Goal: Navigation & Orientation: Understand site structure

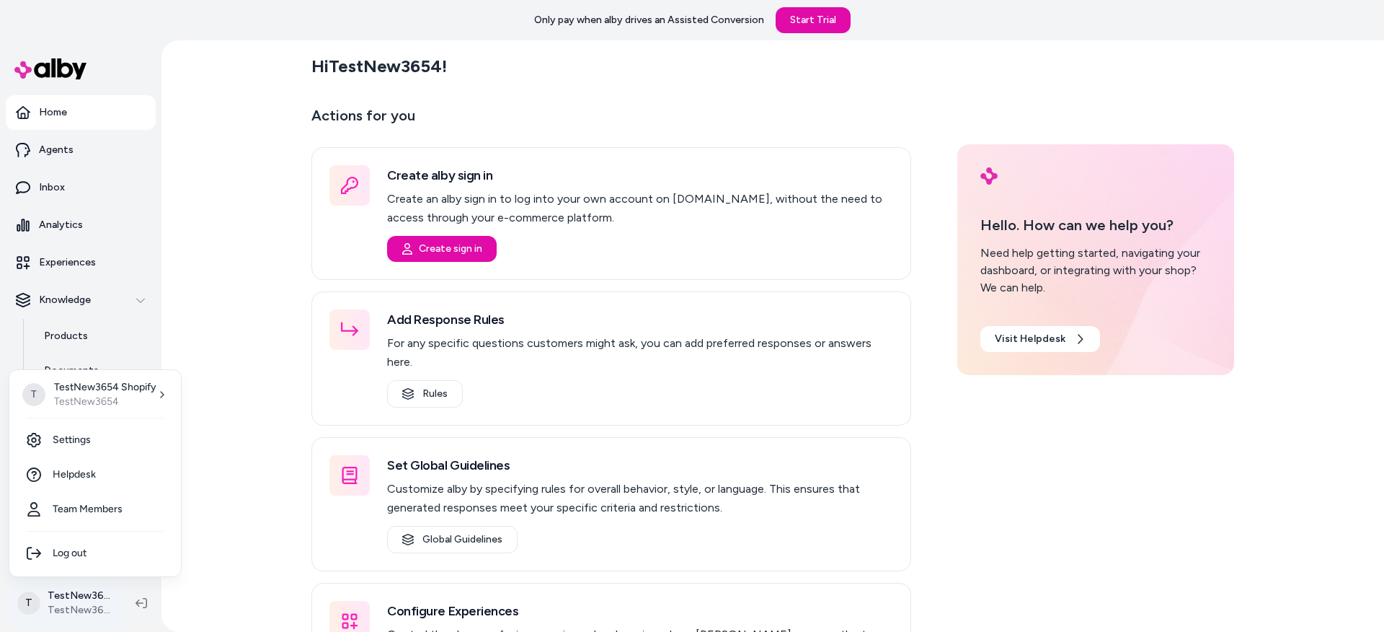
click at [68, 603] on html "Only pay when alby drives an Assisted Conversion Start Trial Home Agents Inbox …" at bounding box center [692, 316] width 1384 height 632
click at [249, 402] on html "Only pay when alby drives an Assisted Conversion Start Trial Home Agents Inbox …" at bounding box center [692, 316] width 1384 height 632
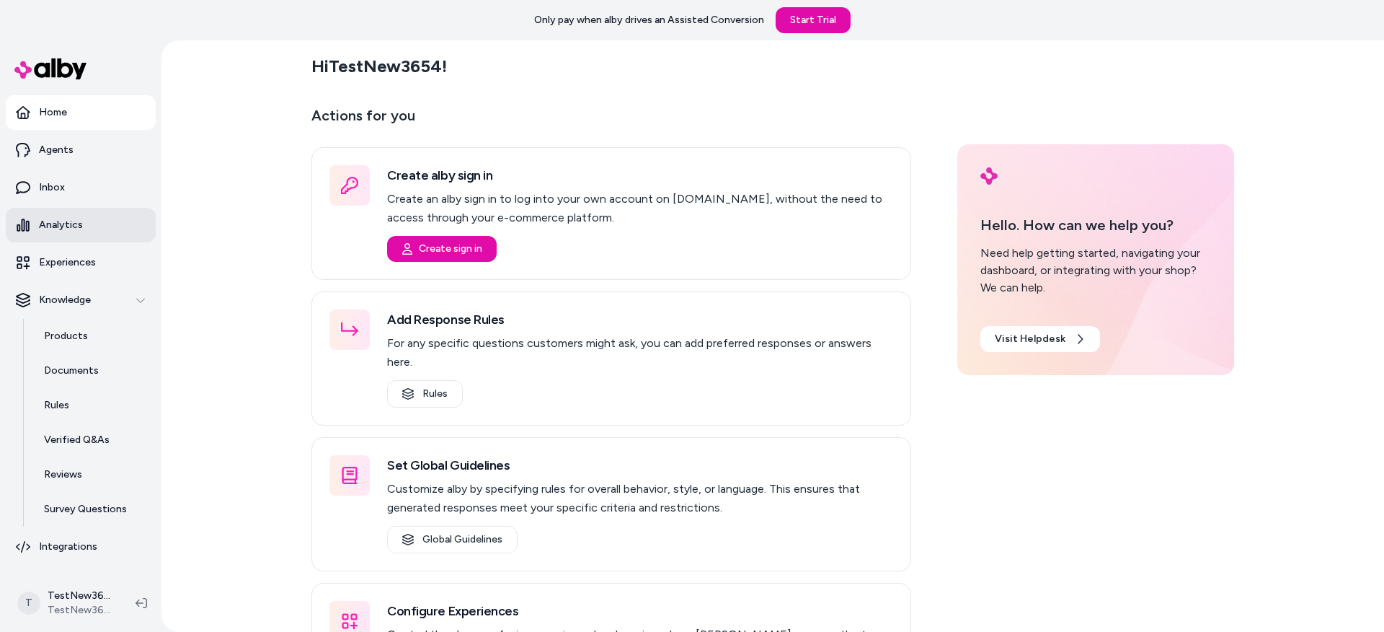
click at [70, 216] on link "Analytics" at bounding box center [81, 225] width 150 height 35
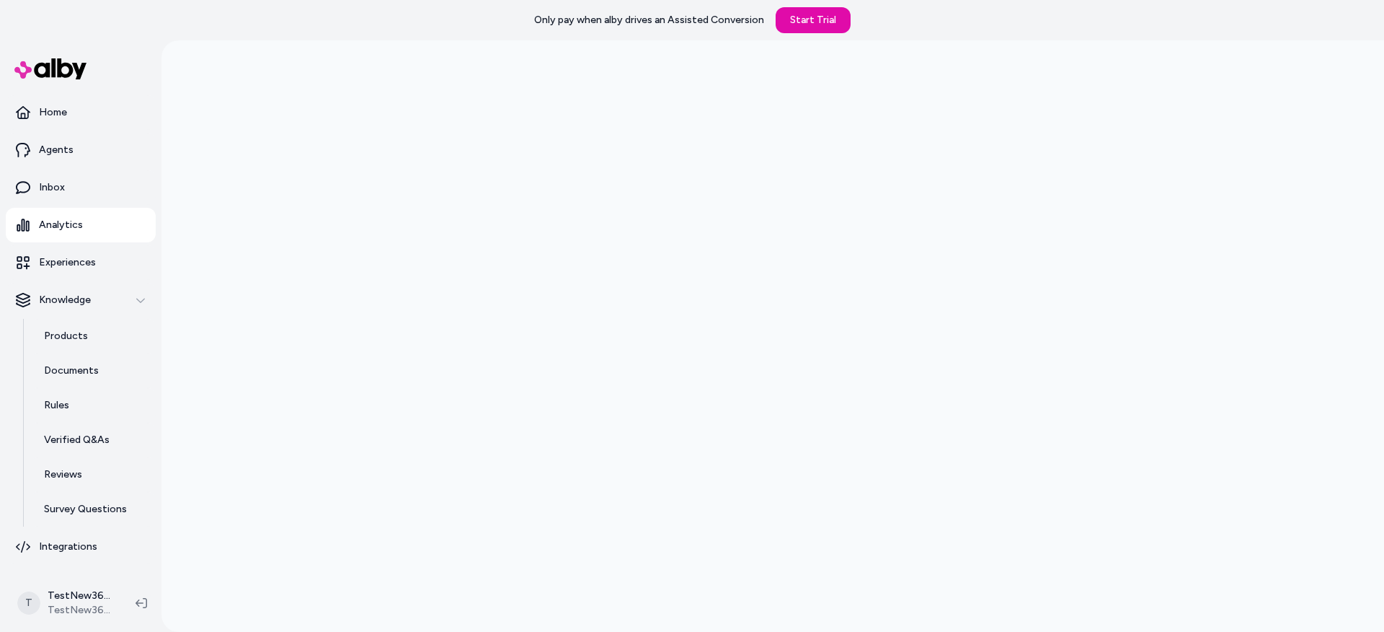
click at [234, 195] on div at bounding box center [772, 356] width 1223 height 632
click at [301, 227] on div at bounding box center [772, 356] width 1223 height 632
click at [269, 199] on div at bounding box center [772, 356] width 1223 height 632
click at [79, 180] on link "Inbox" at bounding box center [81, 187] width 150 height 35
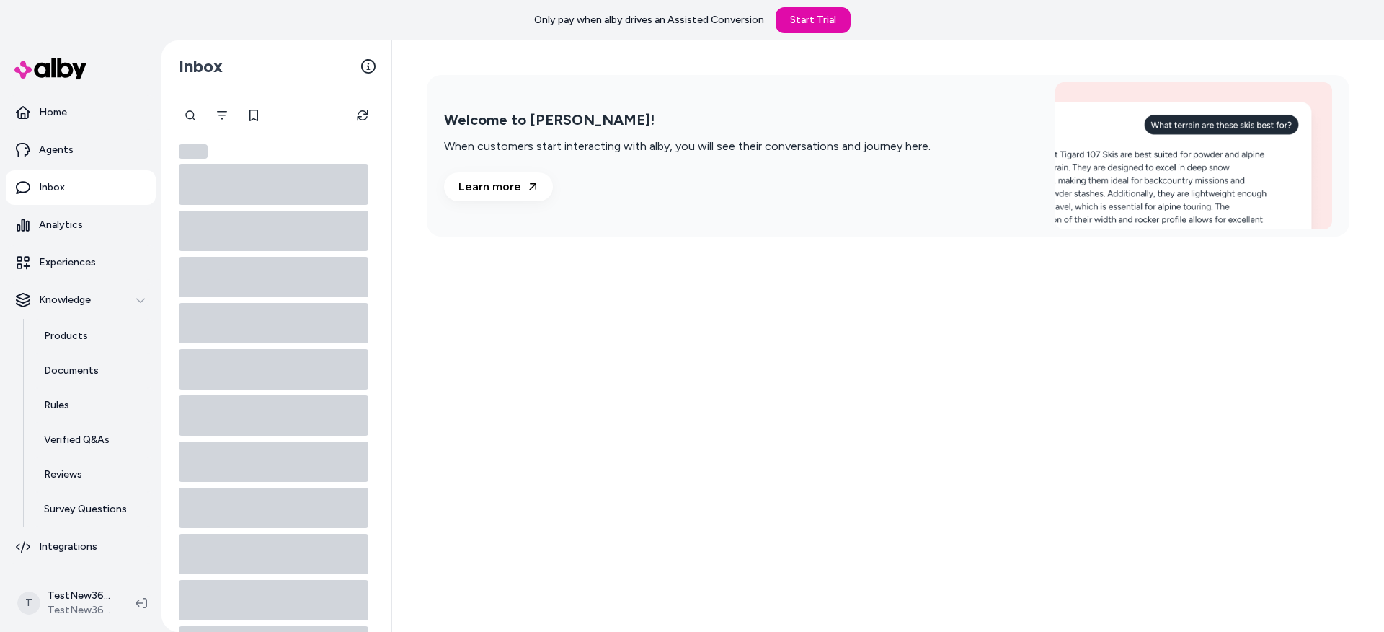
click at [582, 271] on div "Welcome to alby! When customers start interacting with alby, you will see their…" at bounding box center [888, 335] width 992 height 591
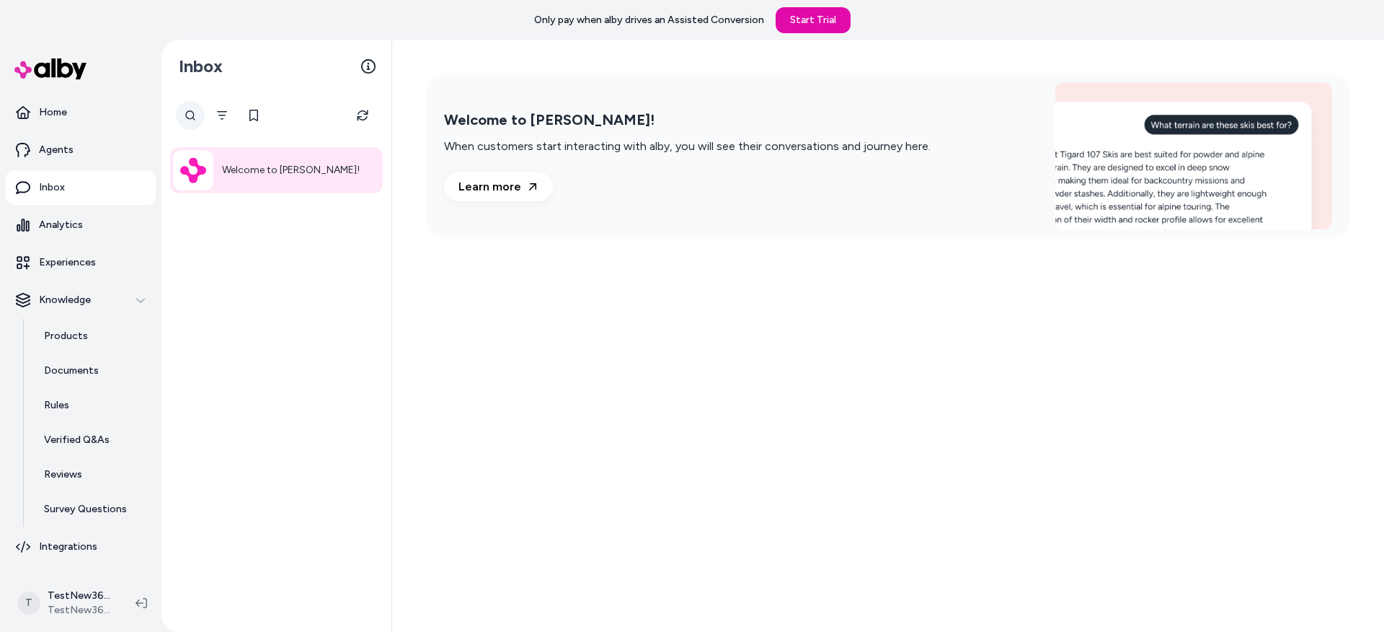
click at [192, 116] on div at bounding box center [190, 115] width 29 height 29
click at [218, 120] on input "text" at bounding box center [241, 115] width 130 height 29
click at [262, 267] on div "Welcome to alby!" at bounding box center [276, 361] width 230 height 539
click at [212, 122] on button "Filter" at bounding box center [222, 115] width 29 height 29
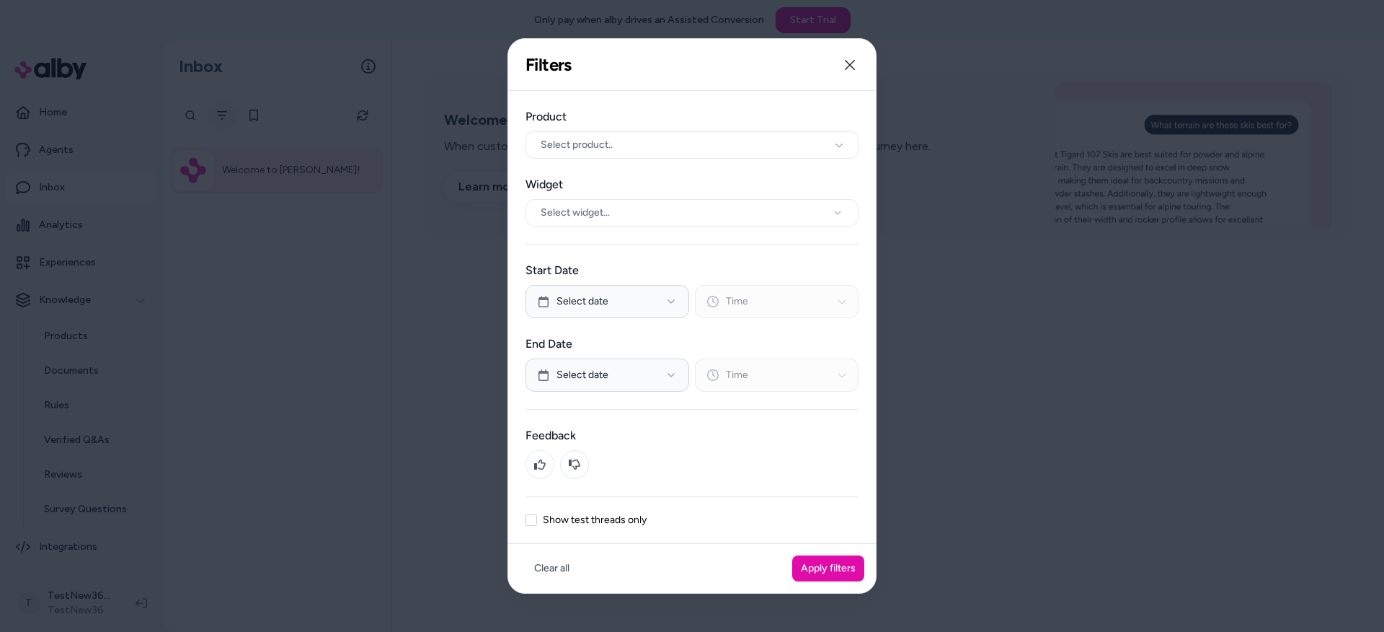
click at [219, 115] on div at bounding box center [692, 316] width 1384 height 632
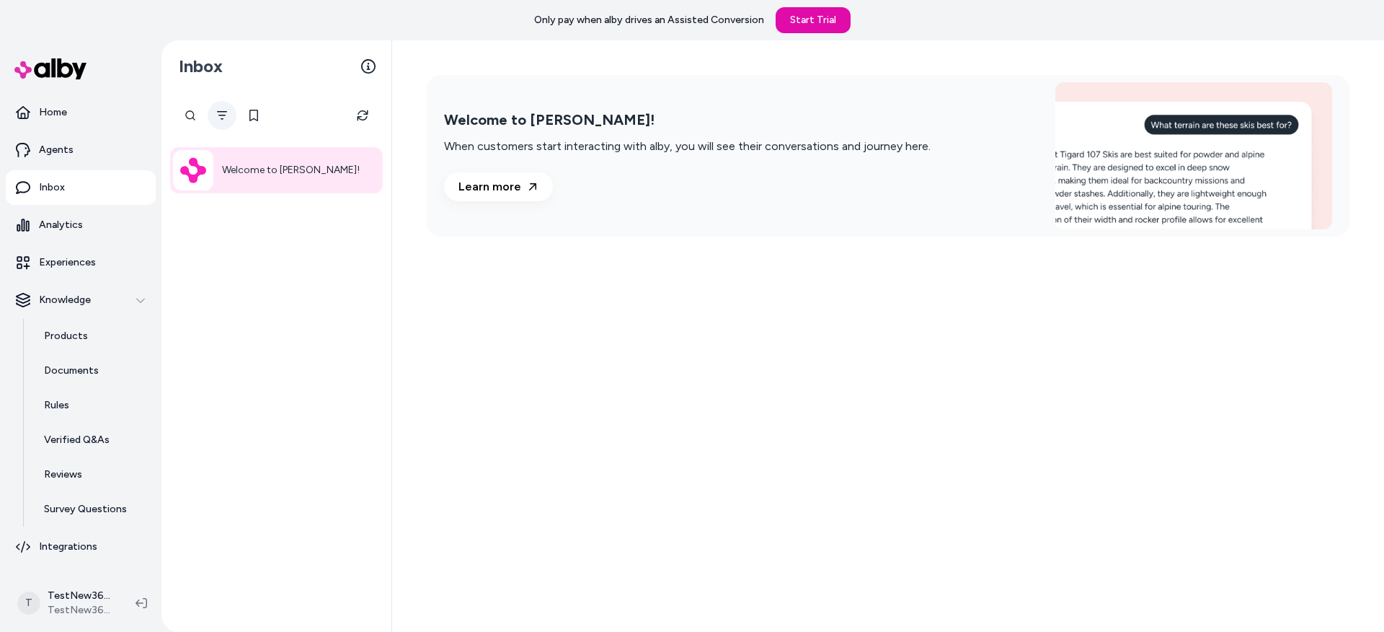
click at [219, 115] on icon "Filter" at bounding box center [222, 115] width 10 height 9
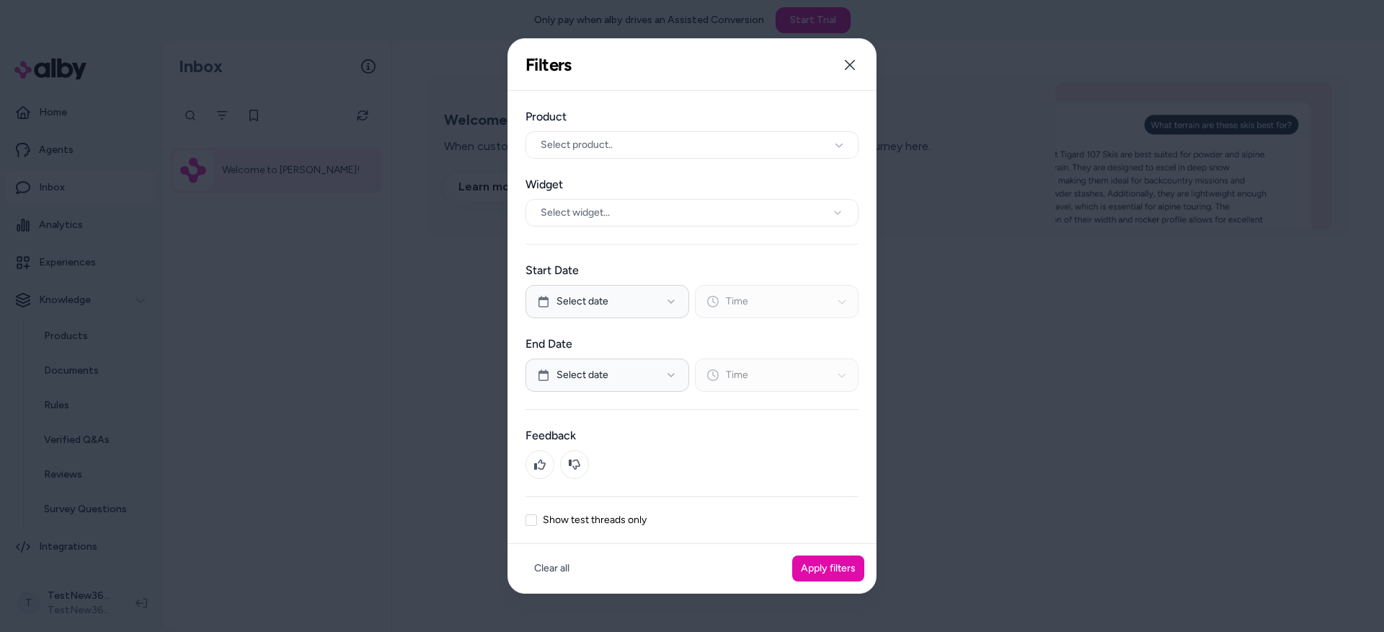
click at [319, 262] on div at bounding box center [692, 316] width 1384 height 632
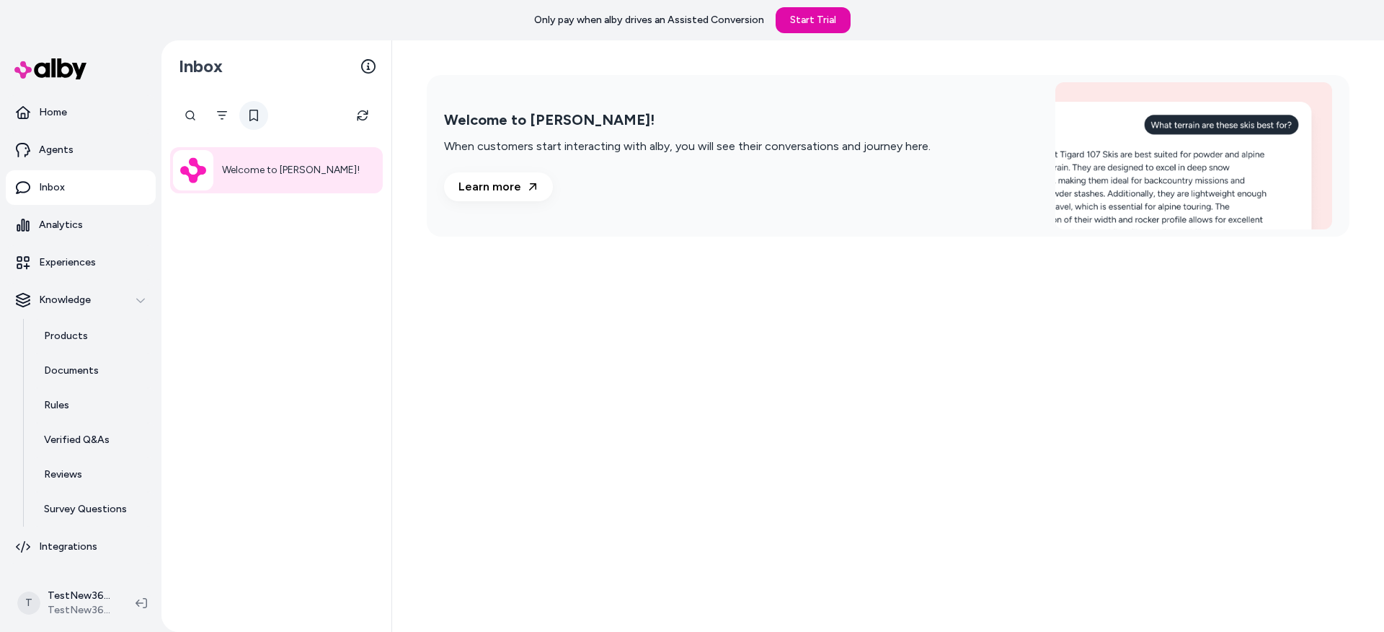
click at [246, 109] on button at bounding box center [253, 115] width 29 height 29
click at [249, 112] on icon at bounding box center [254, 116] width 12 height 12
click at [246, 112] on button at bounding box center [253, 115] width 29 height 29
click at [332, 167] on div "Welcome to alby!" at bounding box center [276, 170] width 213 height 46
click at [371, 69] on icon at bounding box center [368, 66] width 14 height 14
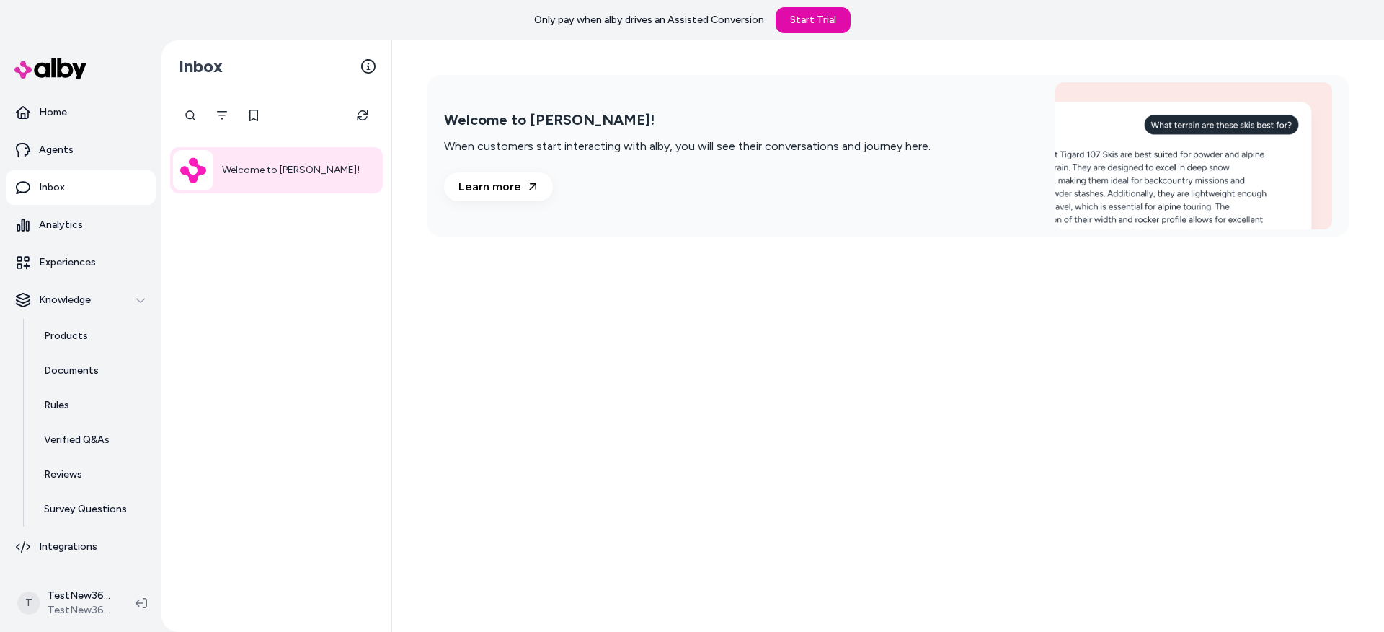
click at [575, 283] on div "Welcome to alby! When customers start interacting with alby, you will see their…" at bounding box center [888, 335] width 992 height 591
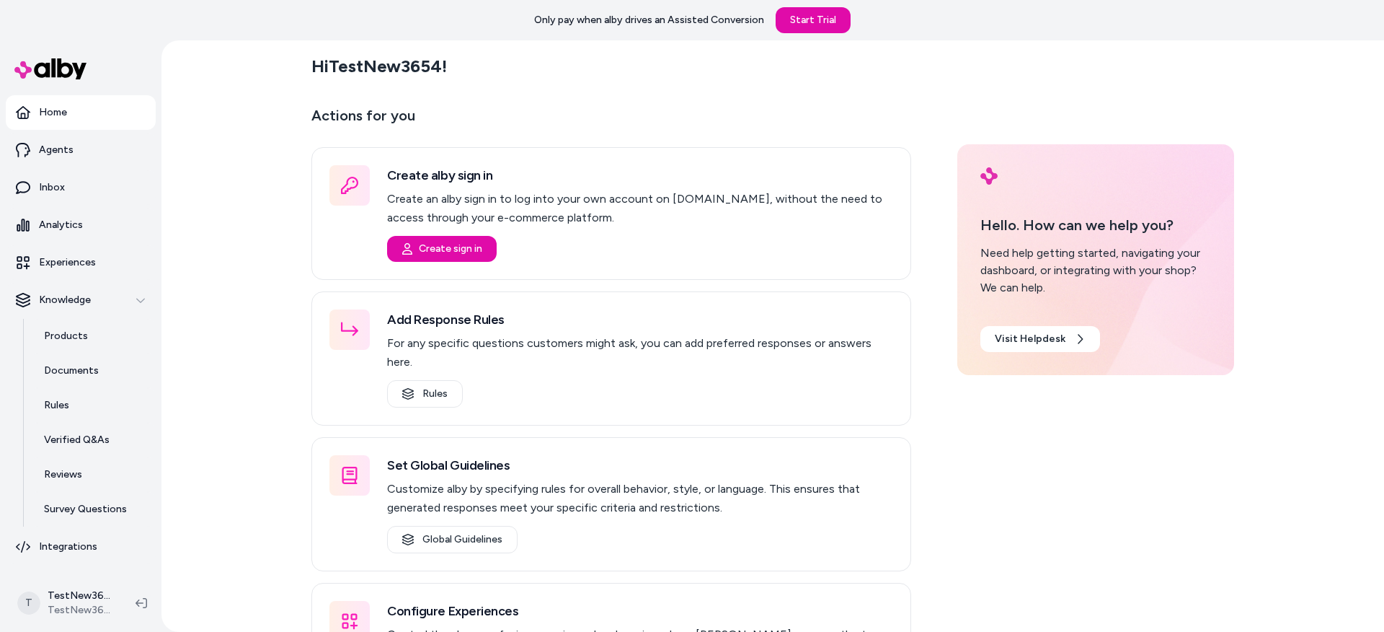
click at [529, 71] on div "Hi TestNew3654 !" at bounding box center [772, 66] width 923 height 40
click at [212, 94] on div "Hi TestNew3654 ! Actions for you Create alby sign in Create an alby sign in to …" at bounding box center [772, 335] width 1223 height 591
click at [683, 89] on main "Hi TestNew3654 ! Actions for you Create alby sign in Create an alby sign in to …" at bounding box center [772, 385] width 923 height 691
click at [227, 127] on div "Hi TestNew3654 ! Actions for you Create alby sign in Create an alby sign in to …" at bounding box center [772, 335] width 1223 height 591
click at [105, 105] on link "Home" at bounding box center [81, 112] width 150 height 35
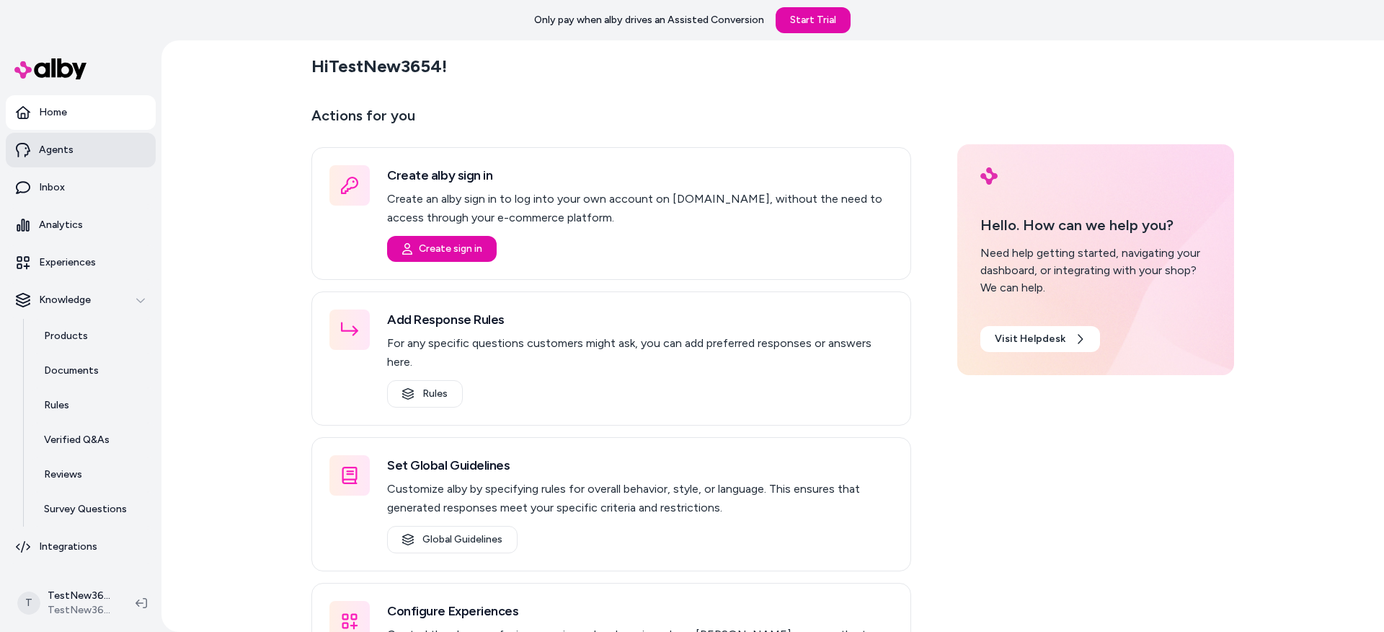
click at [71, 143] on link "Agents" at bounding box center [81, 150] width 150 height 35
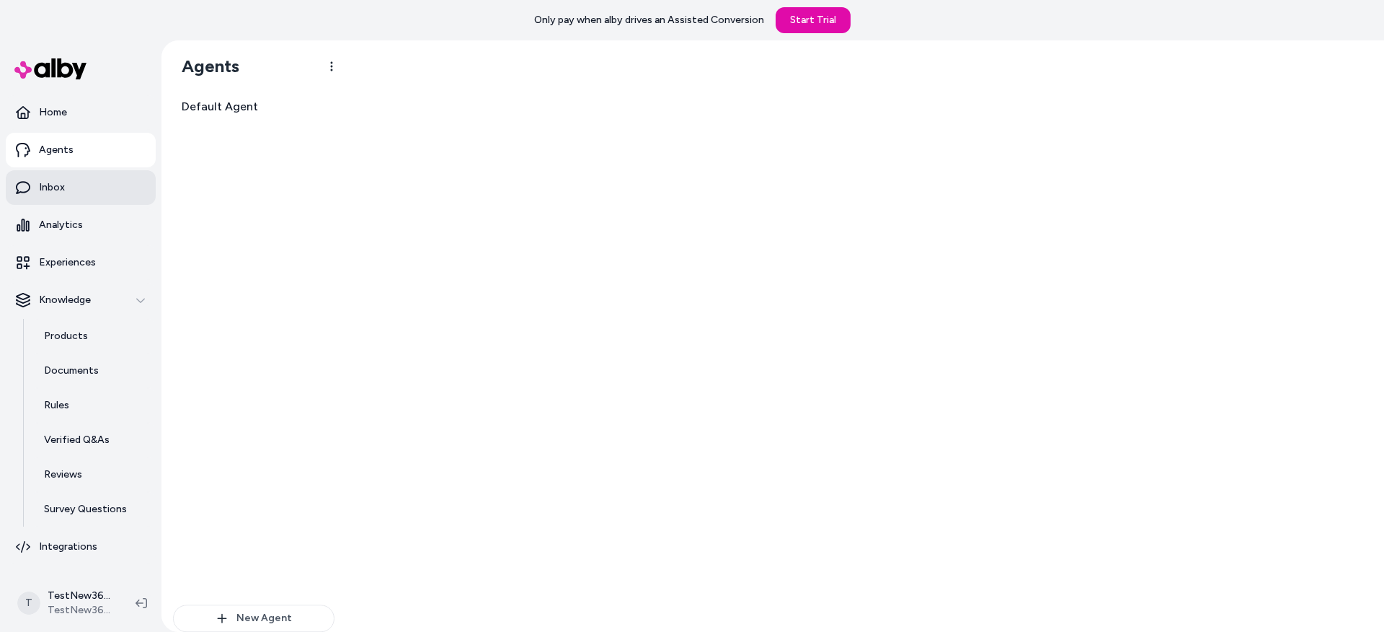
click at [76, 192] on link "Inbox" at bounding box center [81, 187] width 150 height 35
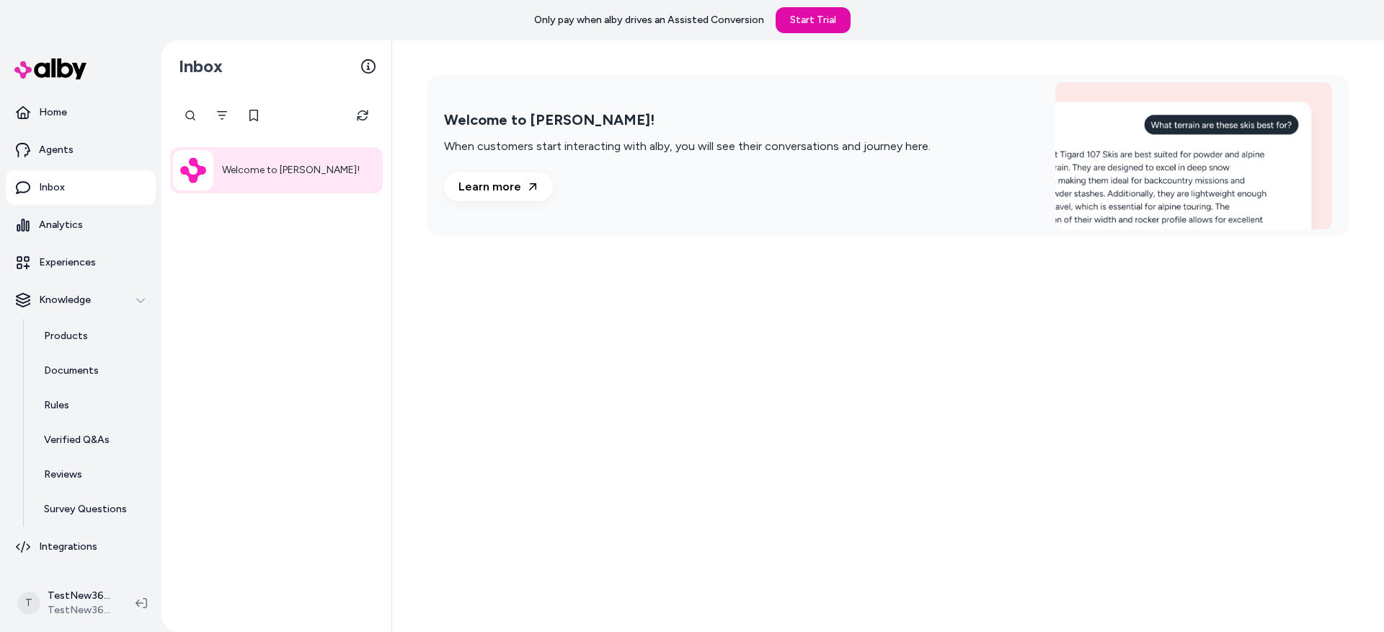
click at [694, 234] on div "Welcome to alby! When customers start interacting with alby, you will see their…" at bounding box center [888, 155] width 923 height 161
click at [544, 260] on div "Welcome to alby! When customers start interacting with alby, you will see their…" at bounding box center [888, 155] width 992 height 231
click at [137, 300] on icon "button" at bounding box center [141, 300] width 10 height 10
click at [140, 298] on icon "button" at bounding box center [141, 300] width 10 height 10
click at [86, 388] on link "Rules" at bounding box center [93, 405] width 126 height 35
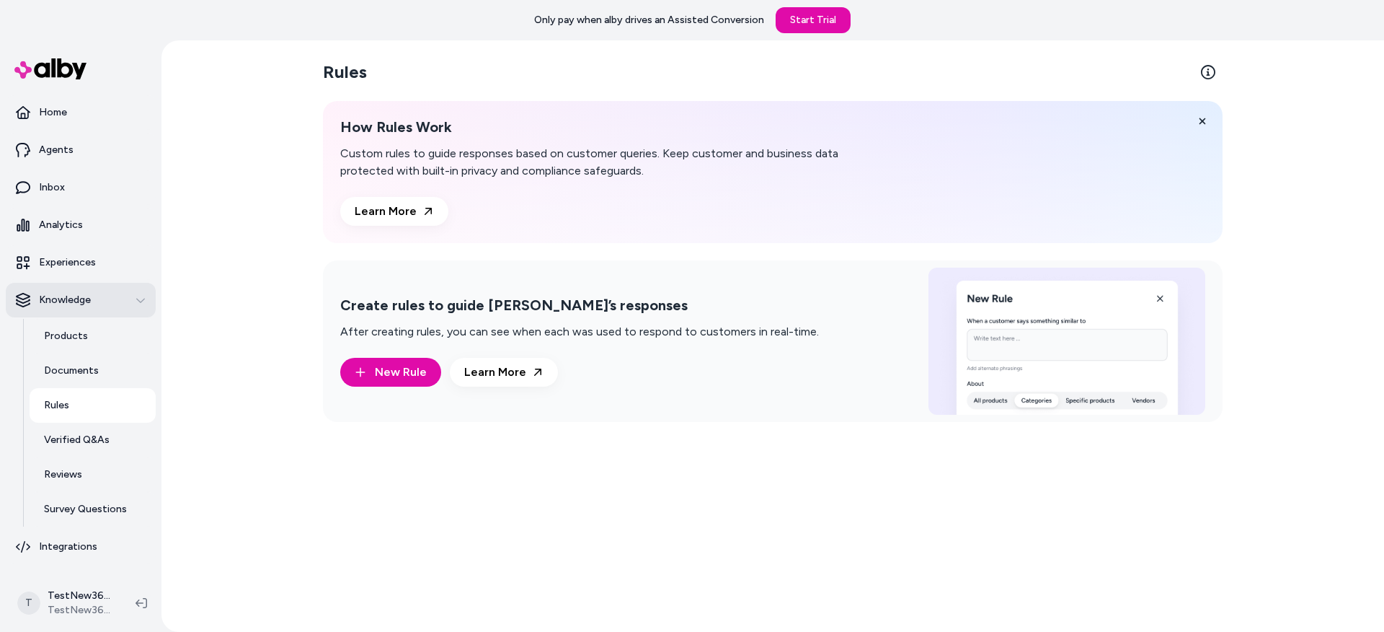
click at [141, 298] on icon "button" at bounding box center [141, 300] width 10 height 10
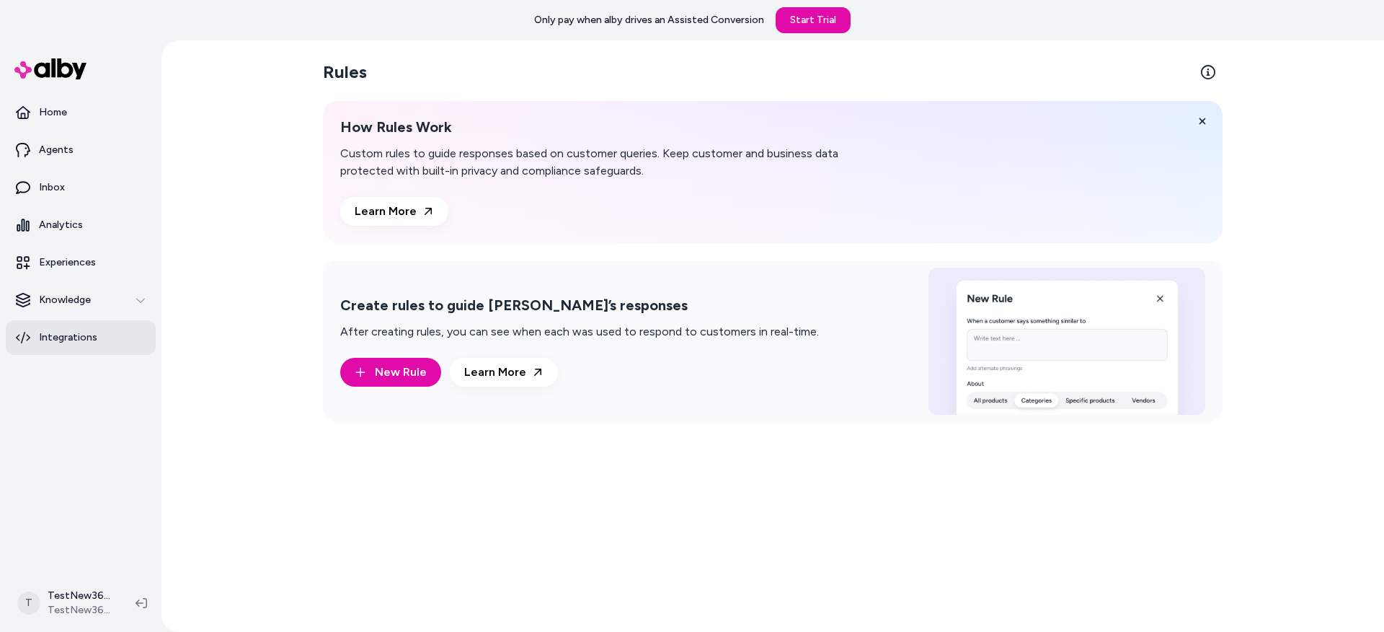
click at [235, 211] on div "Rules How Rules Work Custom rules to guide responses based on customer queries.…" at bounding box center [772, 335] width 1223 height 591
click at [138, 304] on icon "button" at bounding box center [141, 300] width 10 height 10
